Goal: Task Accomplishment & Management: Use online tool/utility

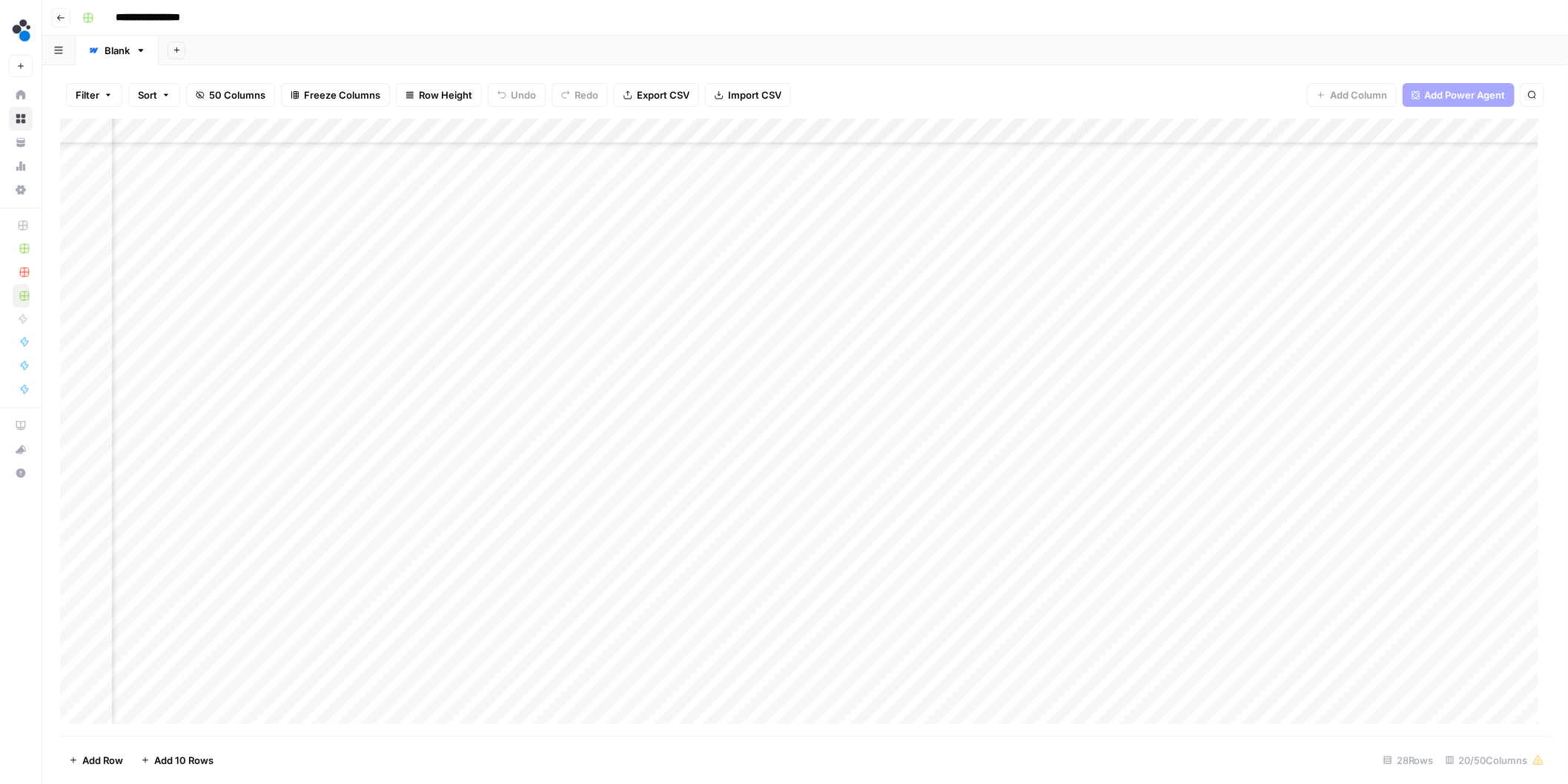
scroll to position [150, 1603]
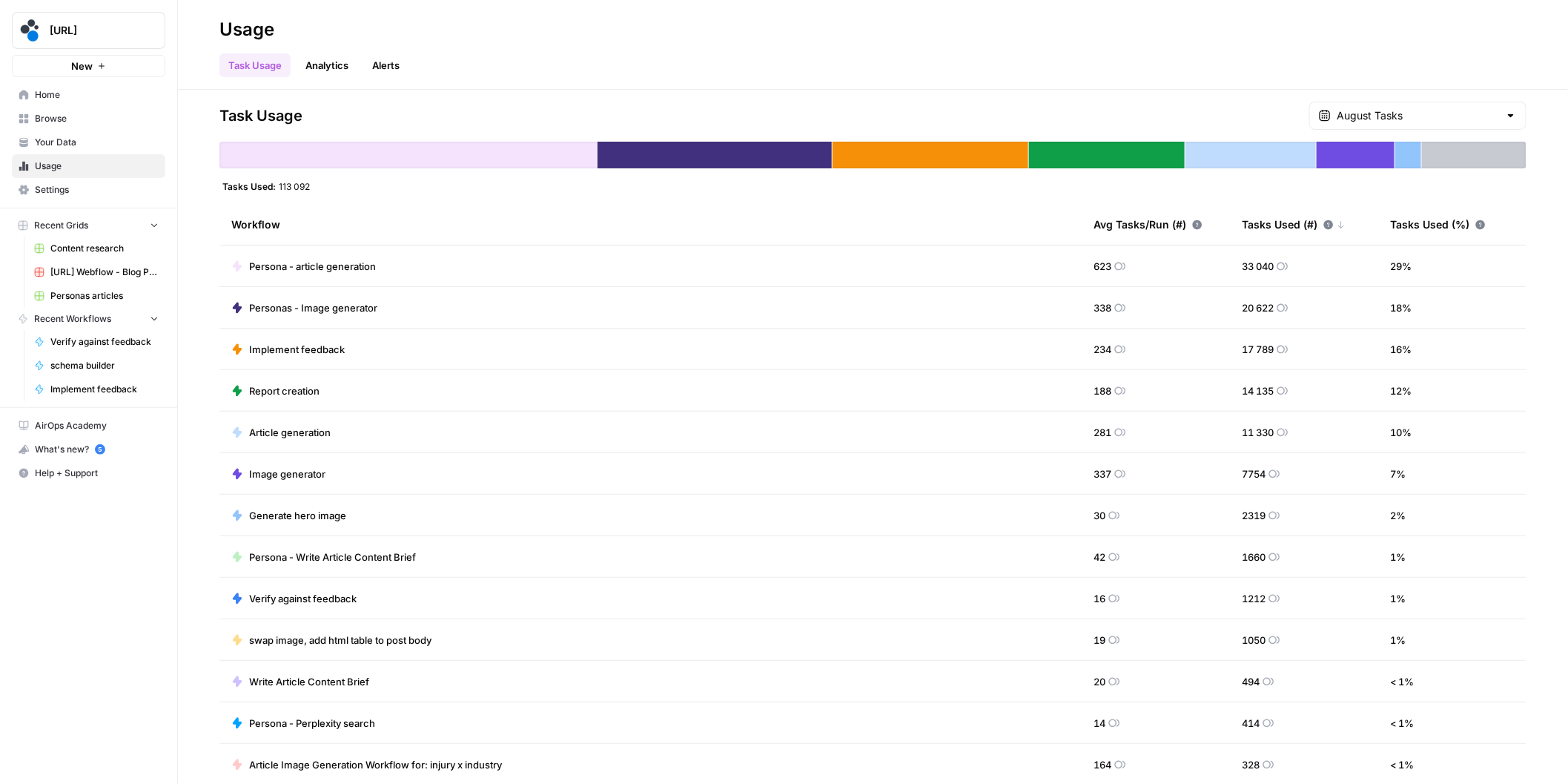
click at [80, 98] on span "Home" at bounding box center [97, 94] width 124 height 13
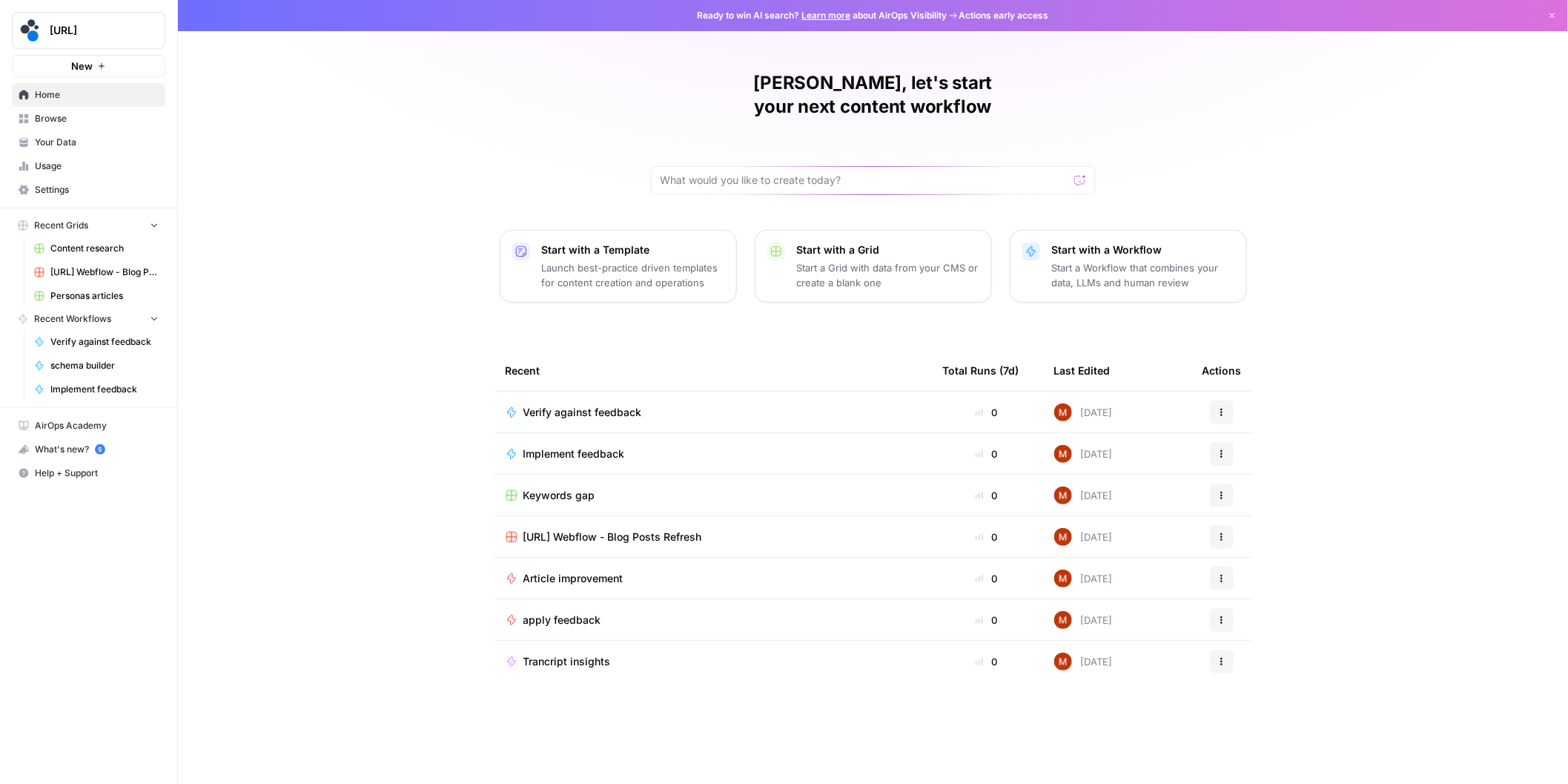
click at [83, 119] on span "Browse" at bounding box center [97, 118] width 124 height 13
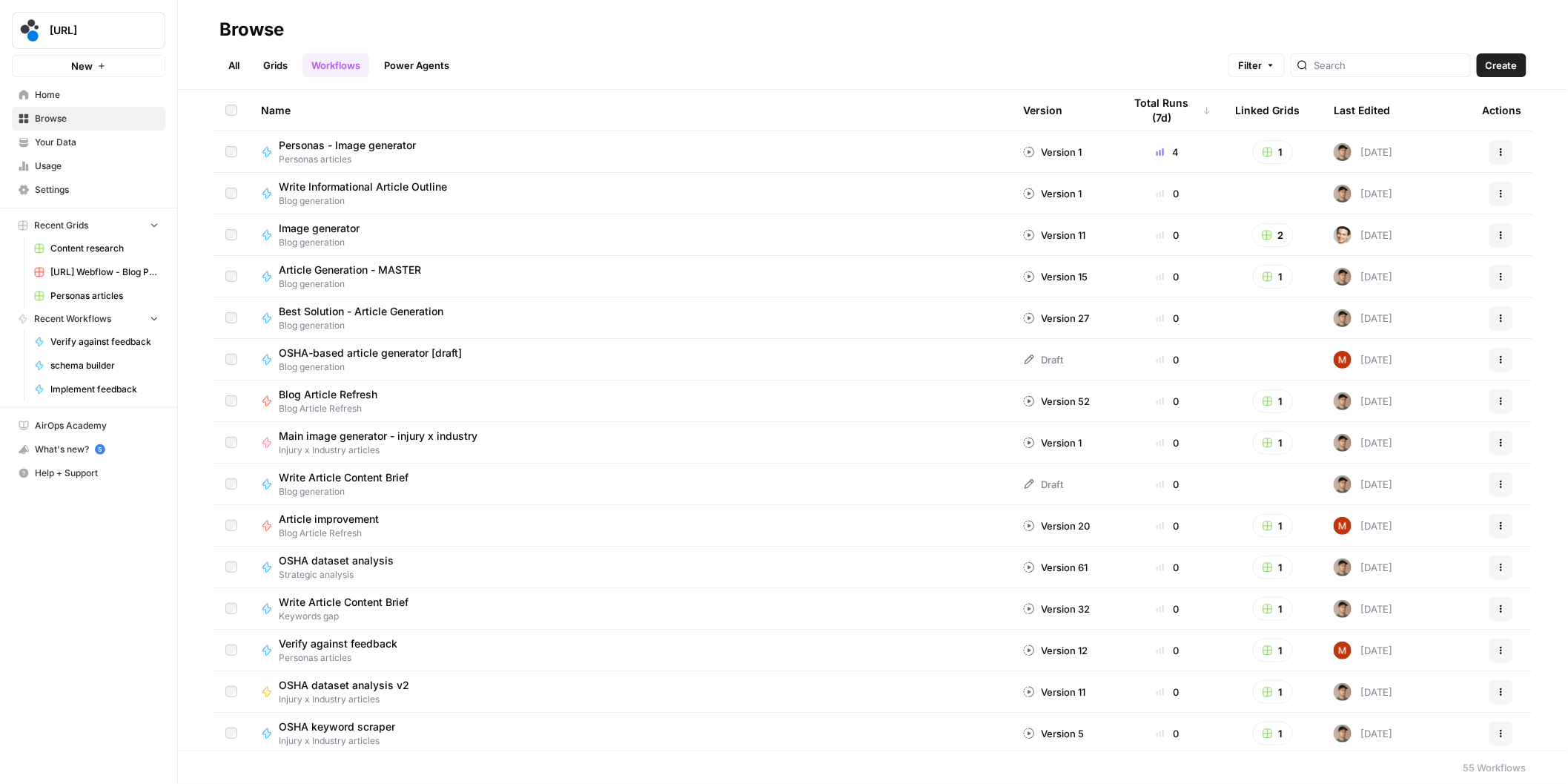
click at [236, 63] on link "All" at bounding box center [234, 65] width 29 height 24
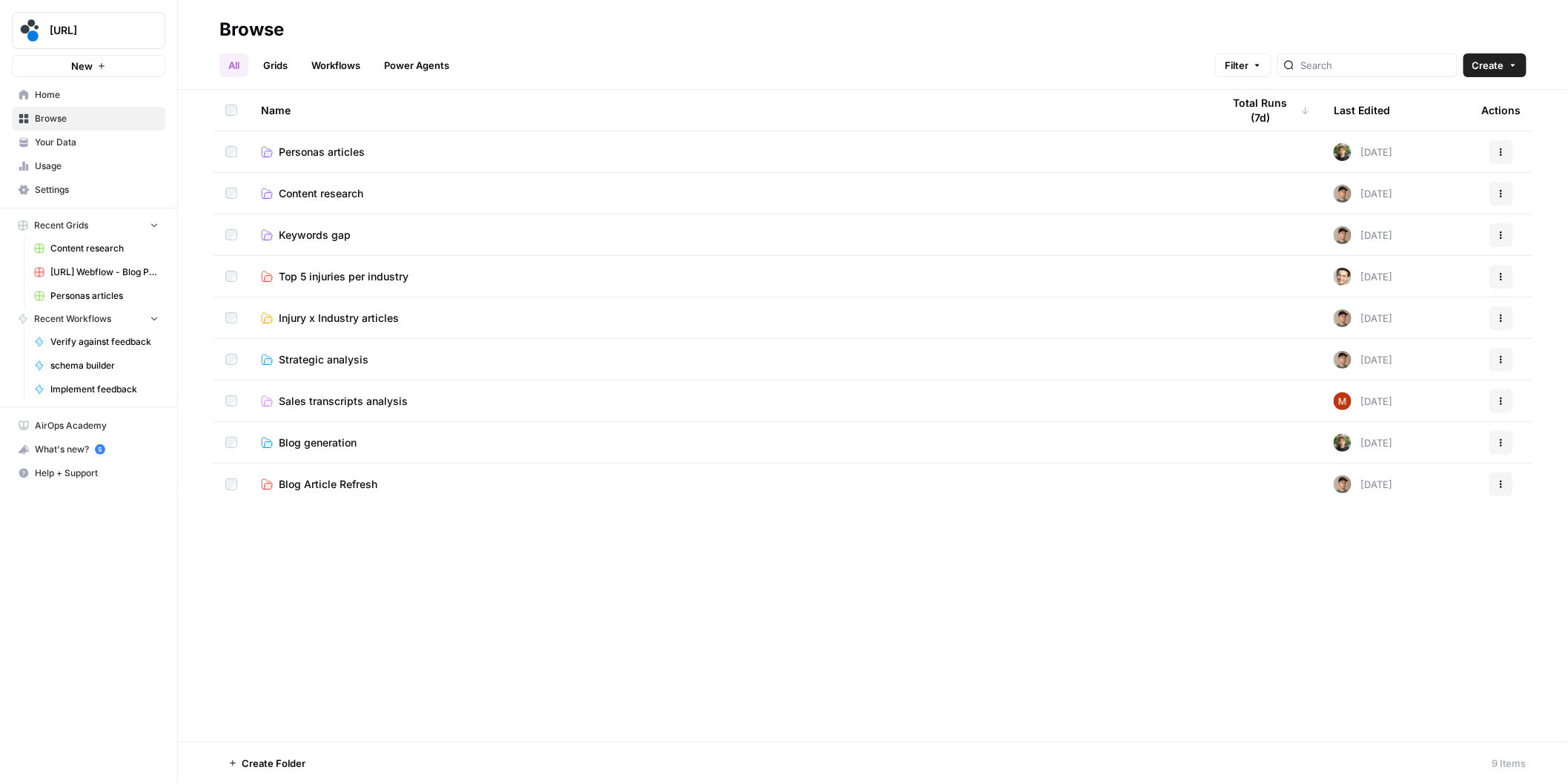
click at [339, 194] on span "Content research" at bounding box center [321, 193] width 85 height 15
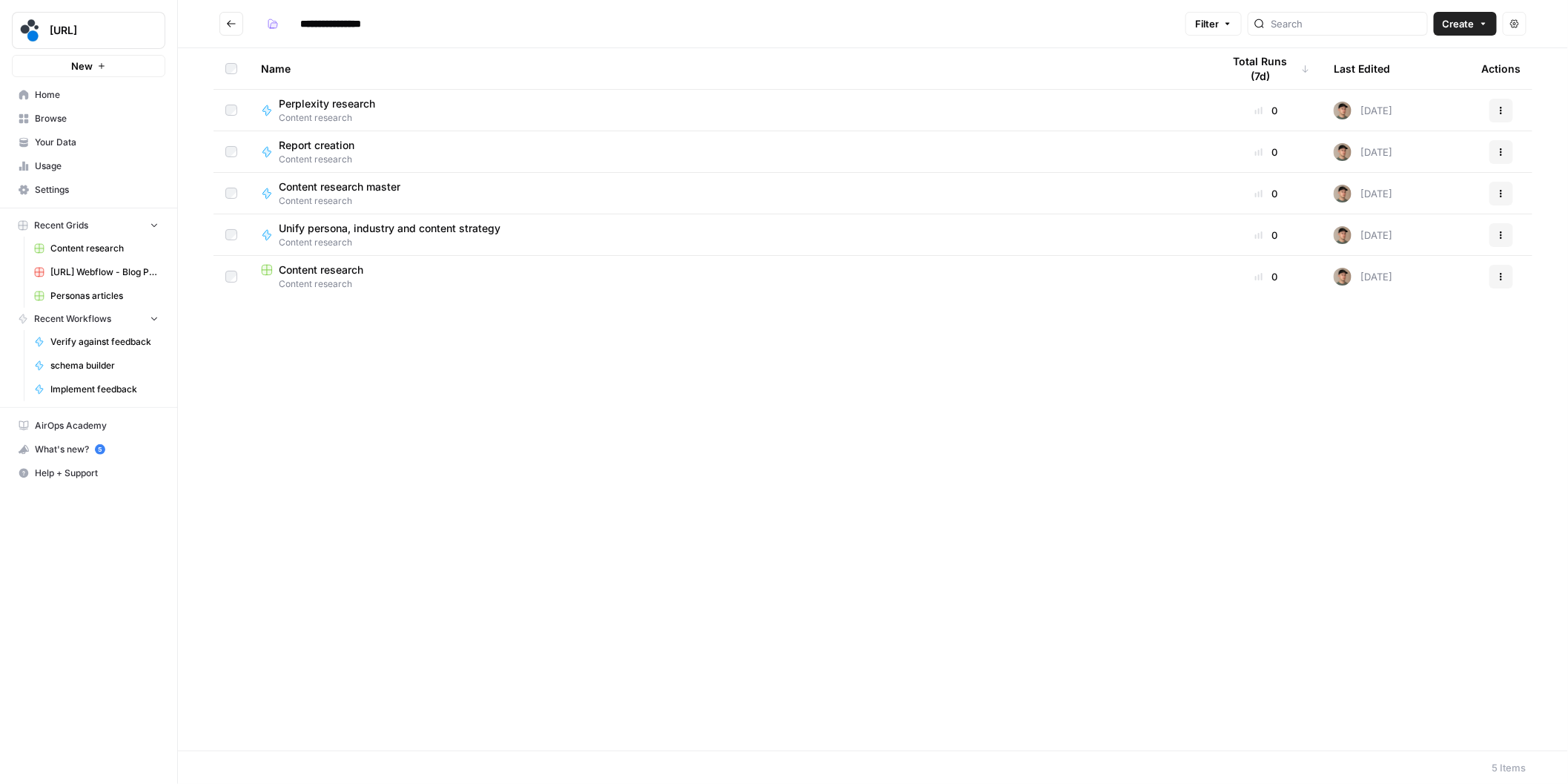
click at [338, 278] on span "Content research" at bounding box center [730, 283] width 937 height 13
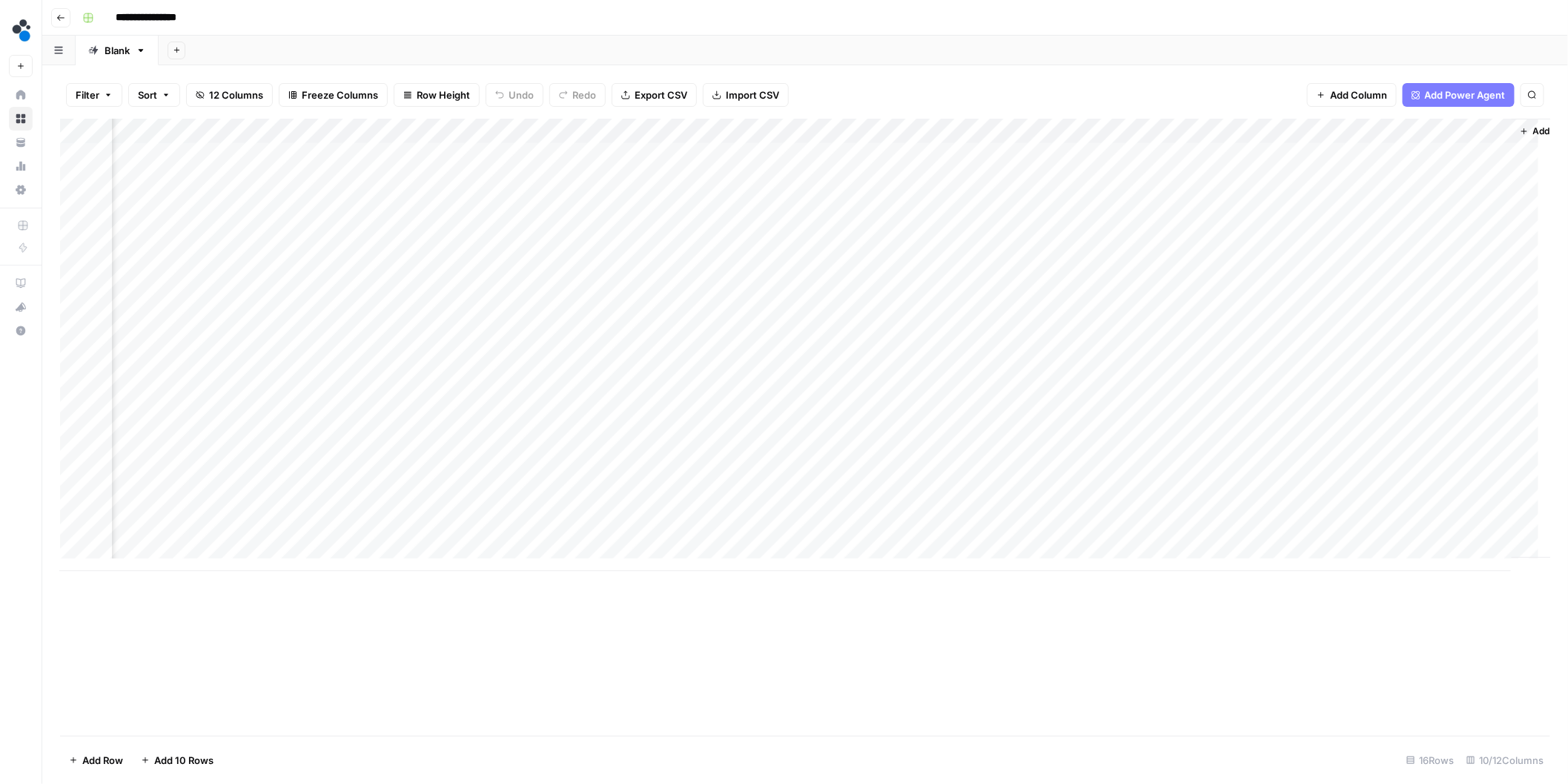
scroll to position [0, 157]
click at [1397, 463] on div "Add Column" at bounding box center [805, 345] width 1491 height 453
click at [1446, 458] on div "Add Column" at bounding box center [805, 345] width 1491 height 453
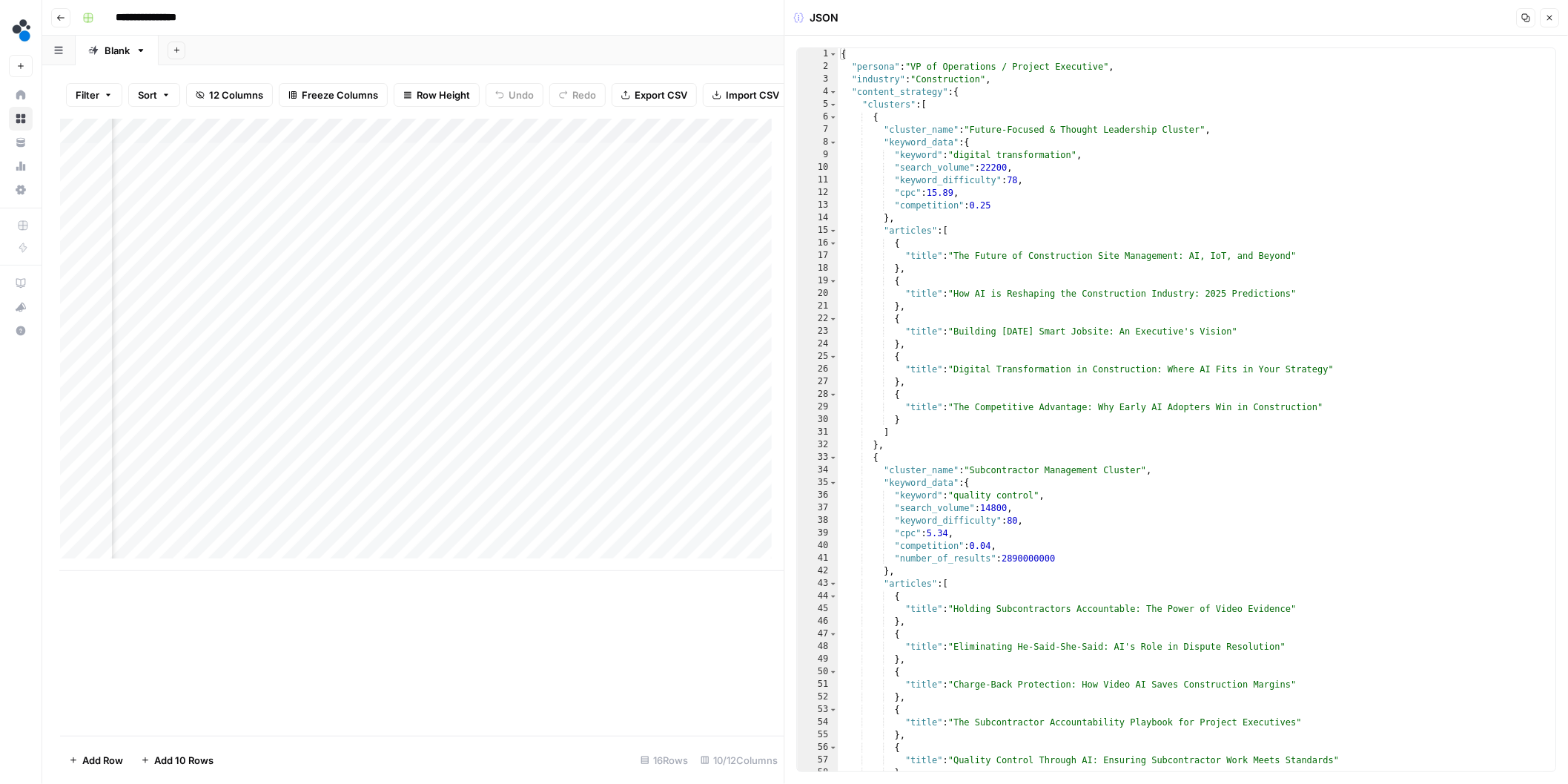
click at [702, 647] on div "Add Column" at bounding box center [422, 427] width 725 height 617
click at [504, 637] on div "Add Column" at bounding box center [422, 427] width 725 height 617
click at [433, 535] on div "Add Column" at bounding box center [422, 345] width 725 height 453
click at [481, 549] on div "Add Column" at bounding box center [422, 345] width 725 height 453
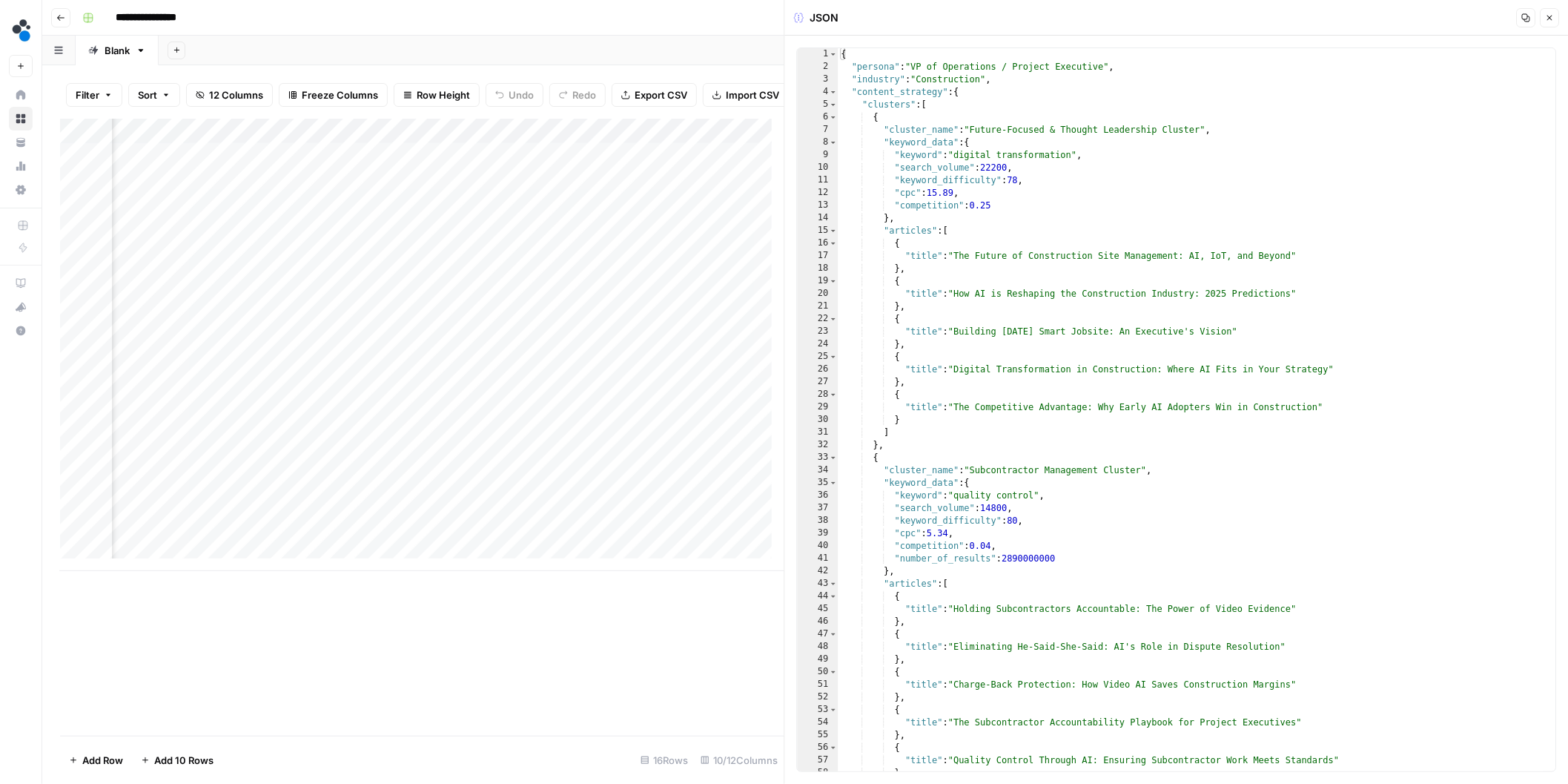
click at [475, 547] on div "Add Column" at bounding box center [422, 345] width 725 height 453
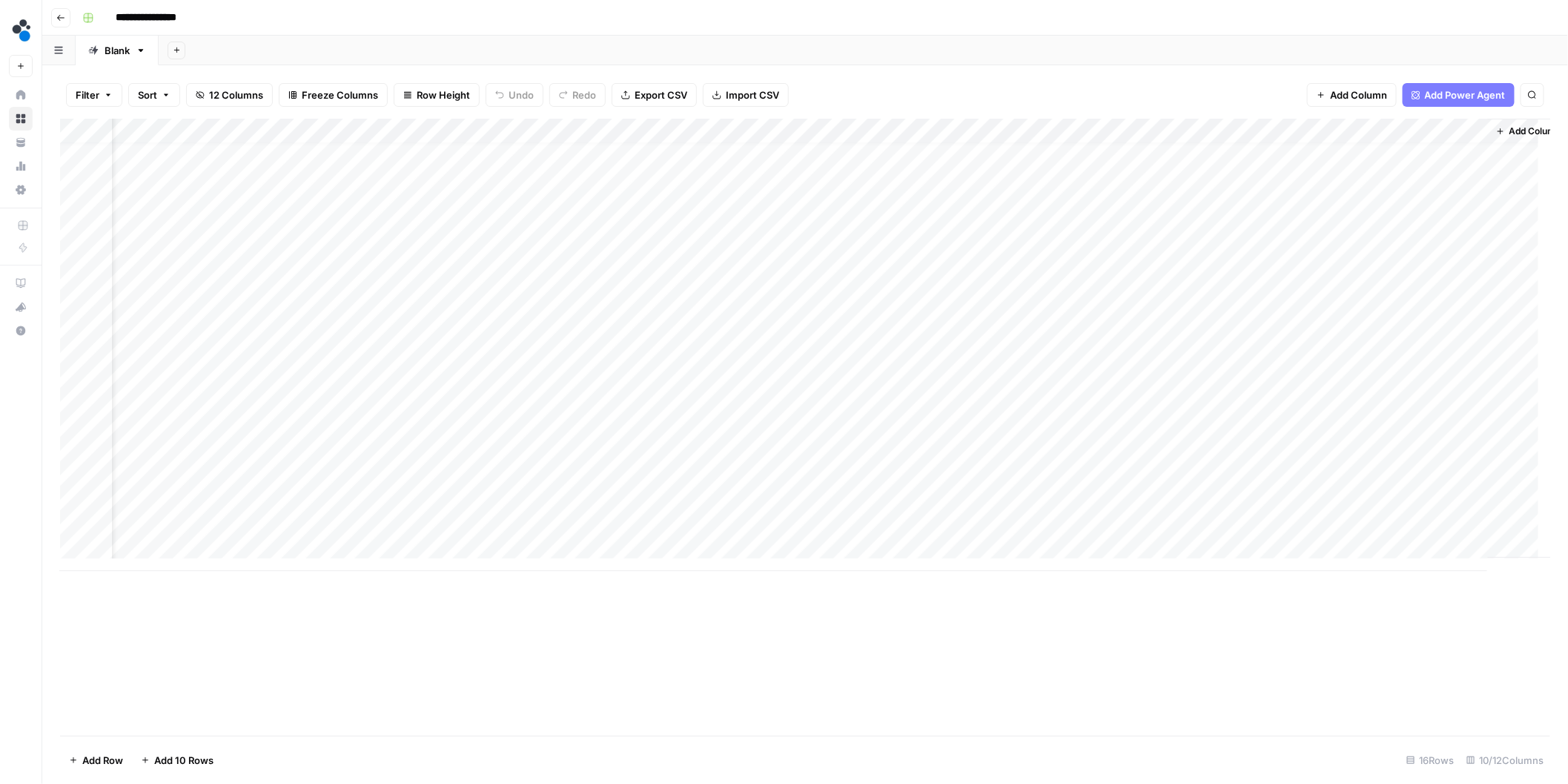
scroll to position [12, 157]
click at [65, 13] on icon "button" at bounding box center [60, 17] width 9 height 9
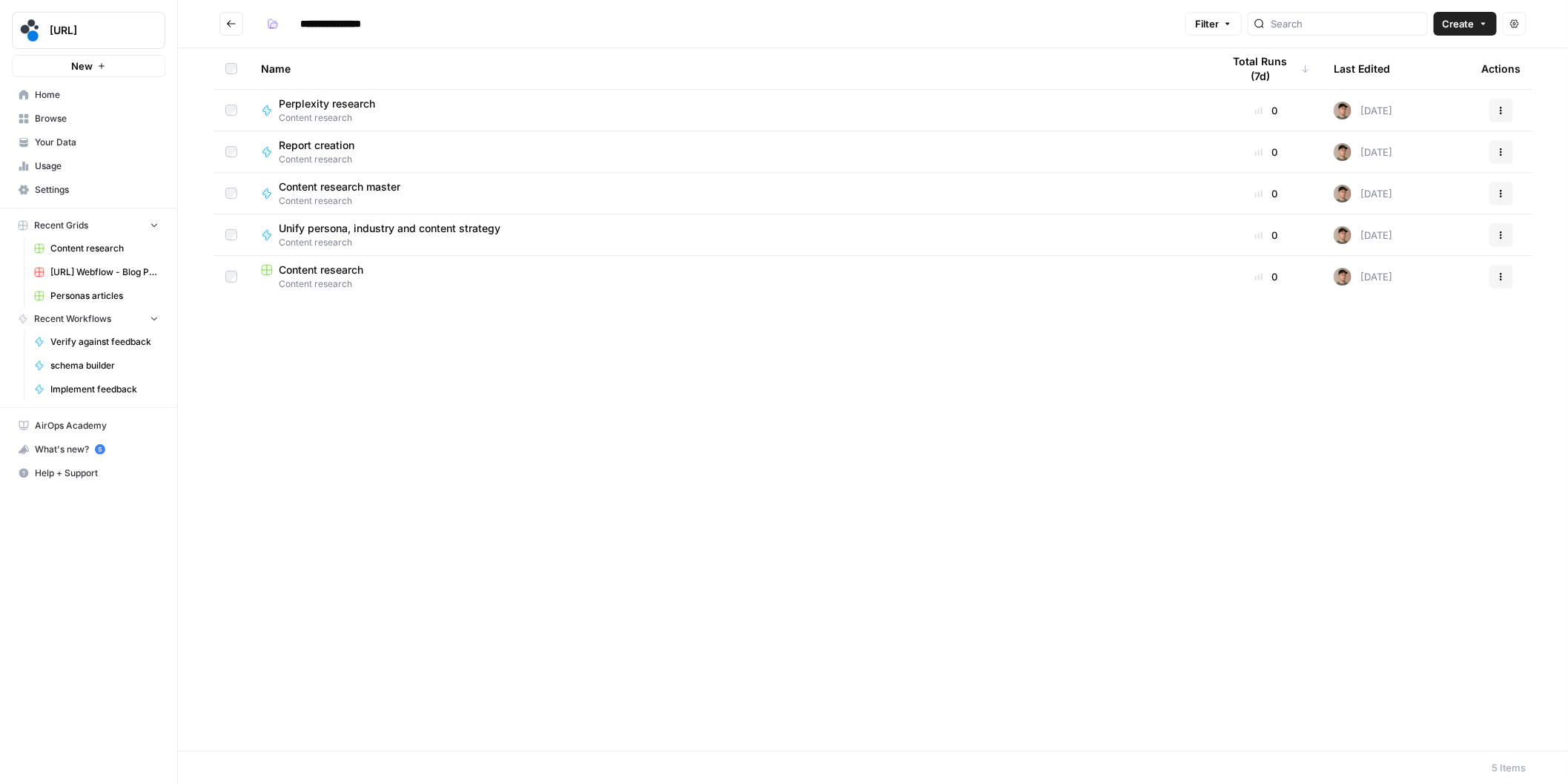
click at [440, 193] on div "Content research master Content research" at bounding box center [730, 194] width 937 height 28
type input "**********"
click at [336, 272] on span "Content research" at bounding box center [321, 270] width 85 height 15
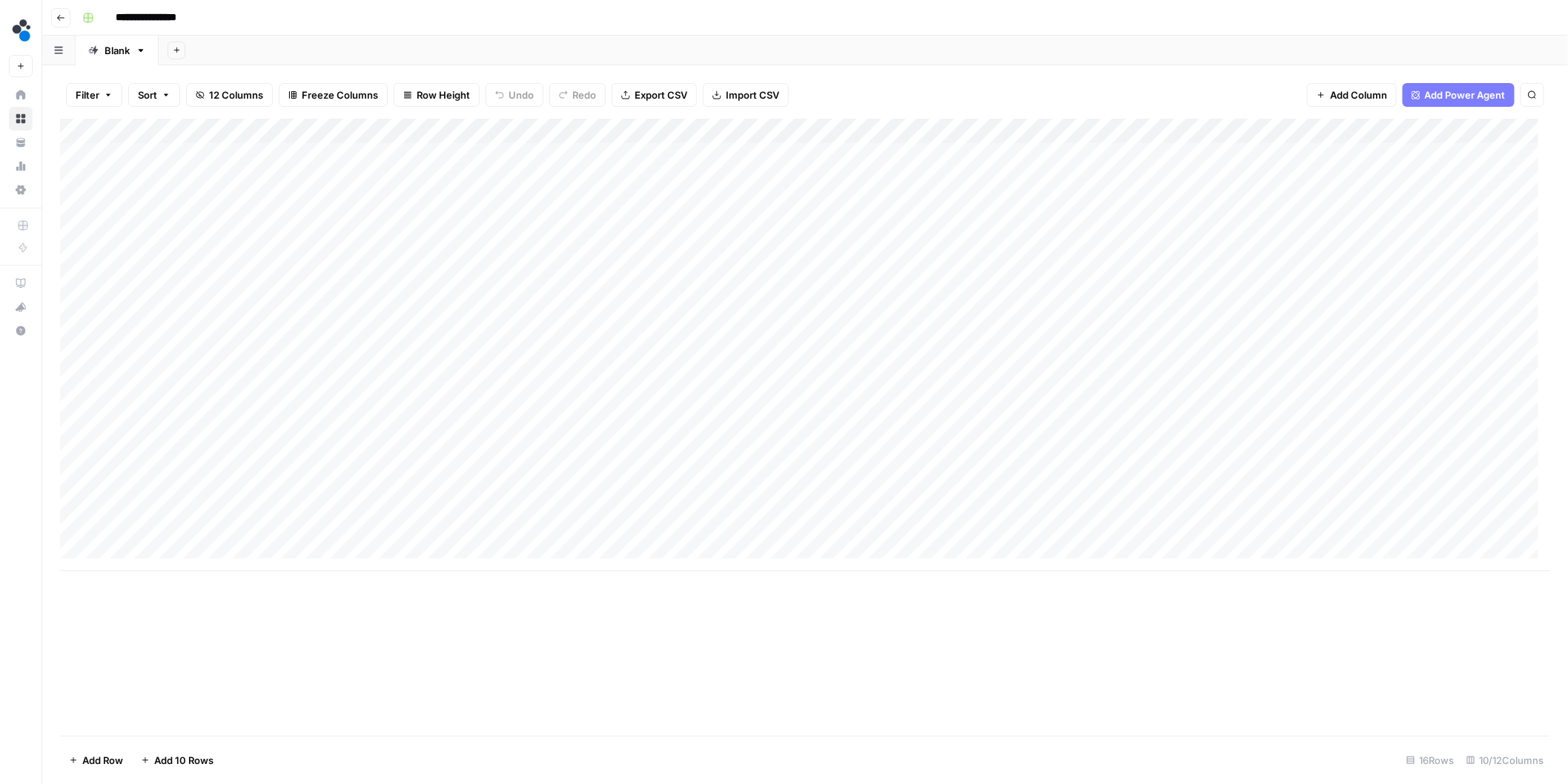
click at [65, 19] on icon "button" at bounding box center [60, 17] width 9 height 9
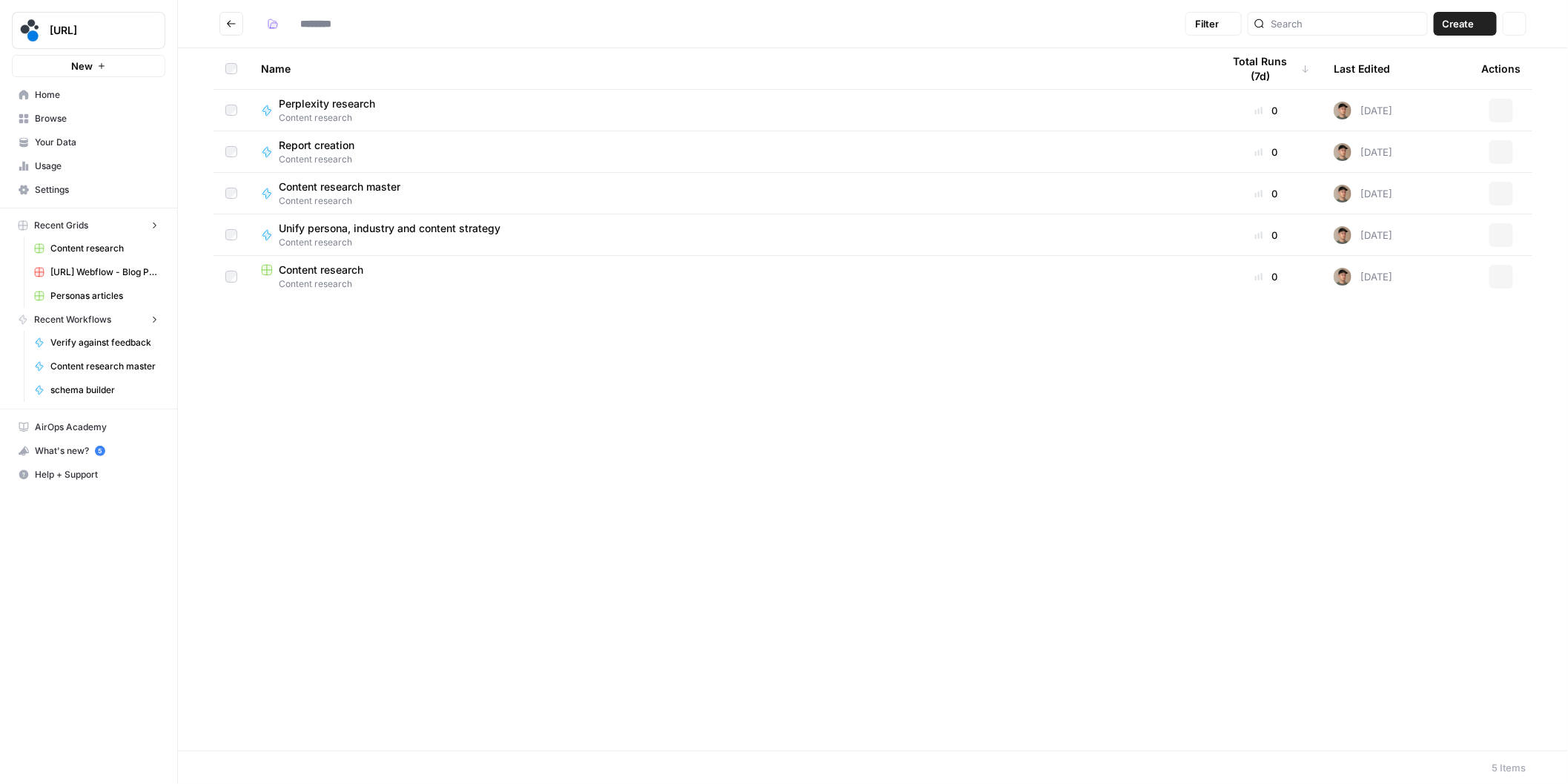
type input "**********"
